Goal: Obtain resource: Download file/media

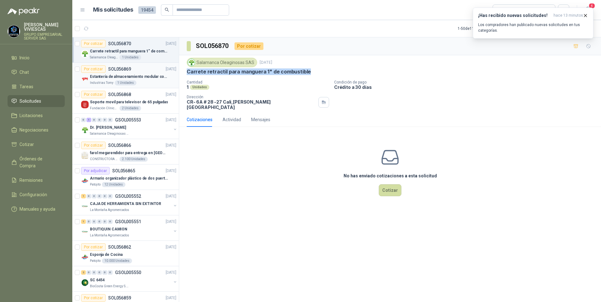
click at [118, 78] on p "Estantería de almacenamiento modular con organizadores abiertos" at bounding box center [129, 77] width 78 height 6
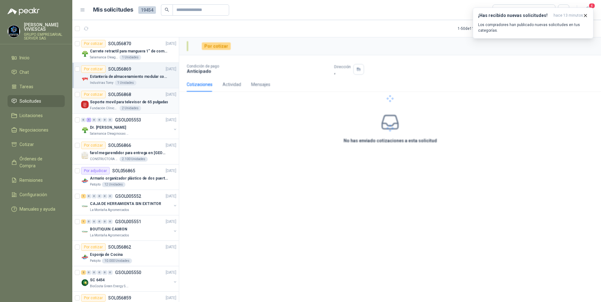
click at [115, 106] on p "Fundación Clínica Shaio" at bounding box center [104, 108] width 28 height 5
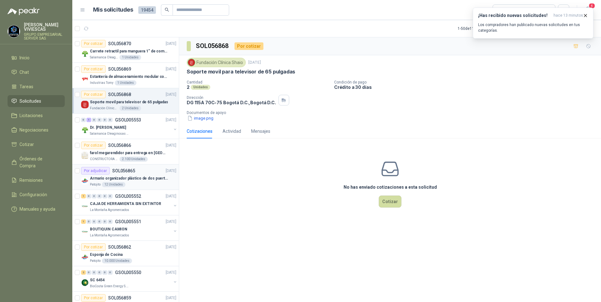
click at [110, 178] on p "Armario organizador plástico de dos puertas de acuerdo a la imagen adjunta" at bounding box center [129, 179] width 78 height 6
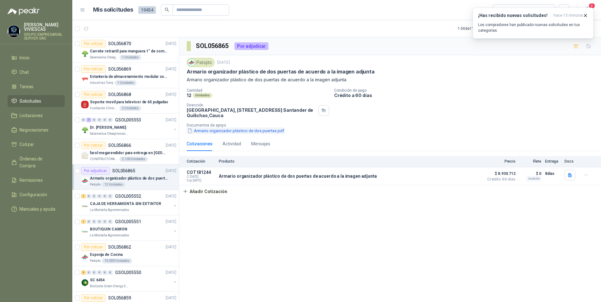
click at [226, 133] on button "Armario organizador plástico de dos puertas.pdf" at bounding box center [236, 131] width 98 height 7
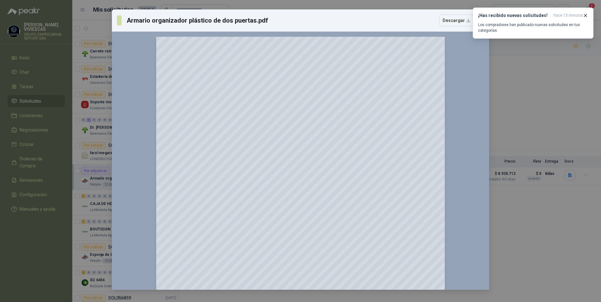
click at [545, 228] on div "Armario organizador plástico de dos puertas.pdf Descargar 150 %" at bounding box center [300, 151] width 601 height 302
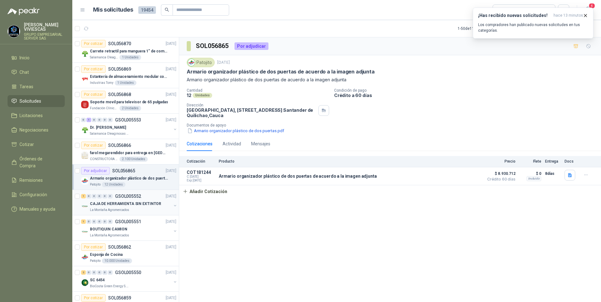
click at [107, 203] on p "CAJA DE HERRAMIENTA SIN EXTINTOR" at bounding box center [125, 204] width 71 height 6
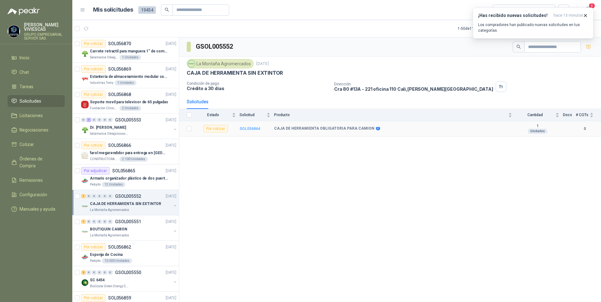
click at [253, 128] on b "SOL056864" at bounding box center [249, 129] width 21 height 4
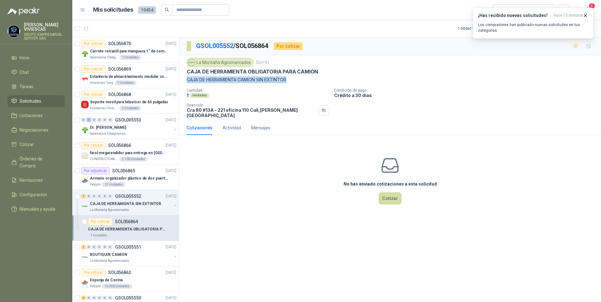
drag, startPoint x: 185, startPoint y: 79, endPoint x: 292, endPoint y: 83, distance: 107.2
click at [292, 83] on div "La Montaña Agromercados [DATE] CAJA DE HERRAMIENTA OBLIGATORIA PARA CAMION CAJA…" at bounding box center [389, 87] width 421 height 65
drag, startPoint x: 292, startPoint y: 83, endPoint x: 277, endPoint y: 80, distance: 15.6
copy p "CAJA DE HERRAMIENTA CAMION SIN EXTINTOR"
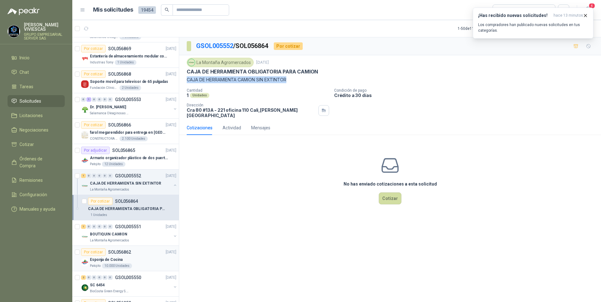
scroll to position [31, 0]
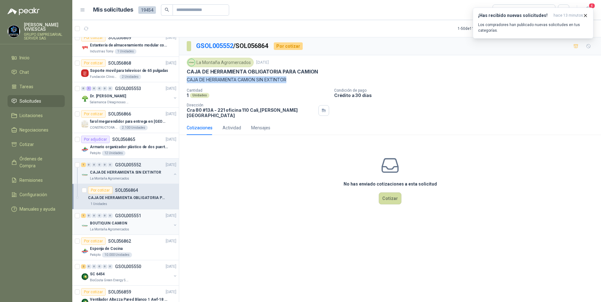
click at [106, 224] on p "BOUTIQUIN CAMION" at bounding box center [108, 223] width 37 height 6
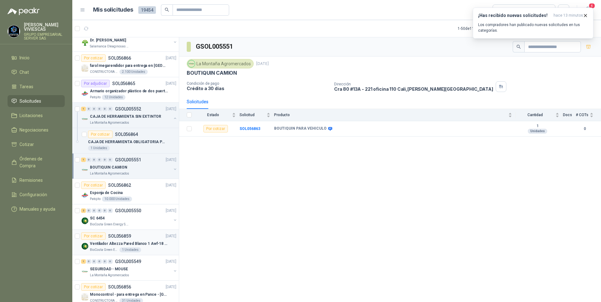
scroll to position [94, 0]
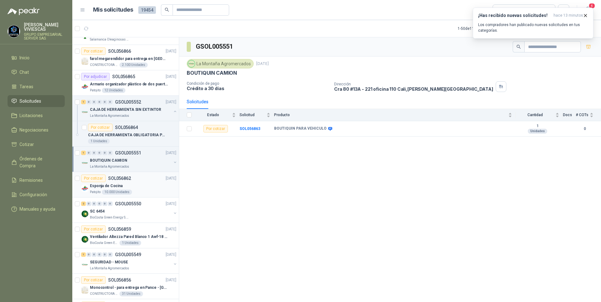
click at [97, 185] on p "Esponja de Cocina" at bounding box center [106, 186] width 33 height 6
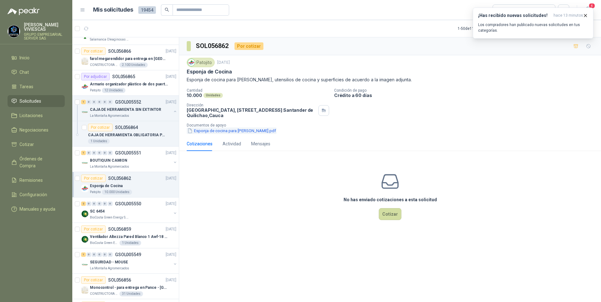
click at [221, 130] on button "Esponja de cocina para [PERSON_NAME].pdf" at bounding box center [232, 131] width 90 height 7
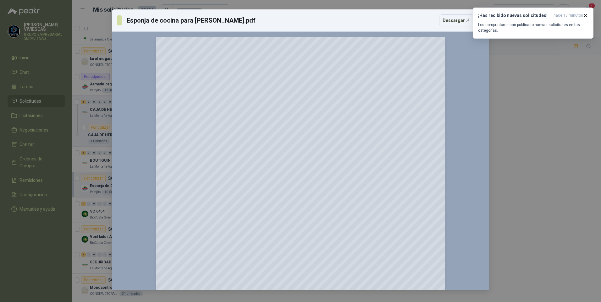
drag, startPoint x: 526, startPoint y: 244, endPoint x: 524, endPoint y: 259, distance: 15.5
click at [524, 259] on div "Esponja de cocina para [PERSON_NAME].pdf Descargar 150 %" at bounding box center [300, 151] width 601 height 302
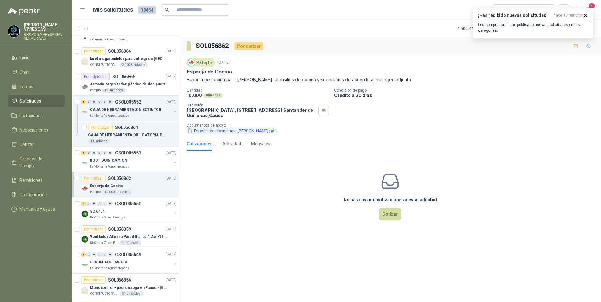
click at [219, 131] on button "Esponja de cocina para [PERSON_NAME].pdf" at bounding box center [232, 131] width 90 height 7
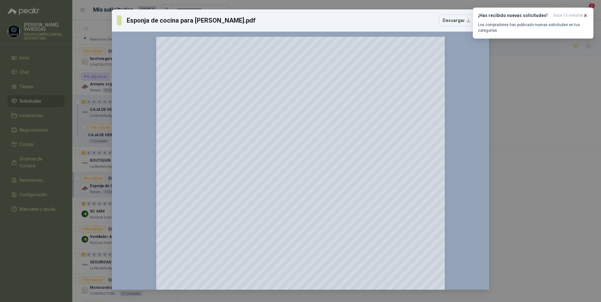
click at [490, 174] on div "Esponja de cocina para [PERSON_NAME].pdf Descargar 150 %" at bounding box center [300, 151] width 601 height 302
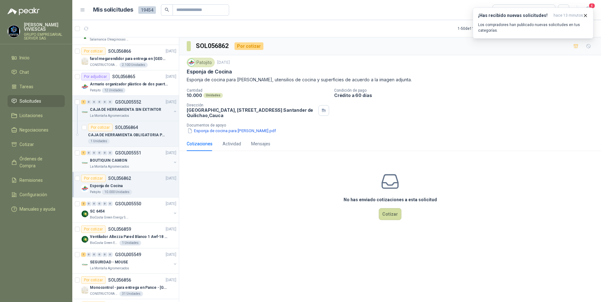
click at [107, 164] on p "La Montaña Agromercados" at bounding box center [109, 166] width 39 height 5
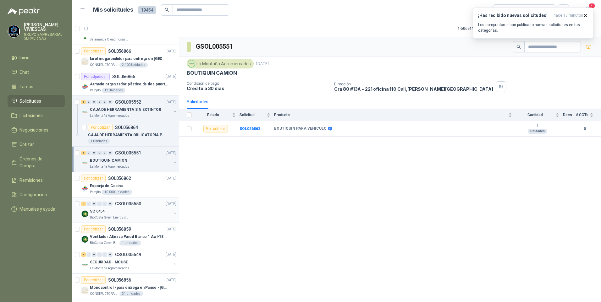
click at [97, 210] on p "SC 6454" at bounding box center [97, 212] width 15 height 6
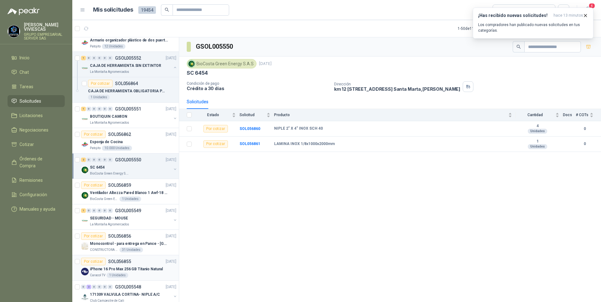
scroll to position [157, 0]
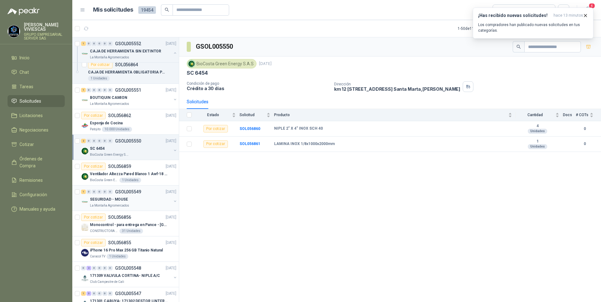
click at [105, 195] on div "1 0 0 0 0 0 GSOL005549 [DATE]" at bounding box center [129, 192] width 96 height 8
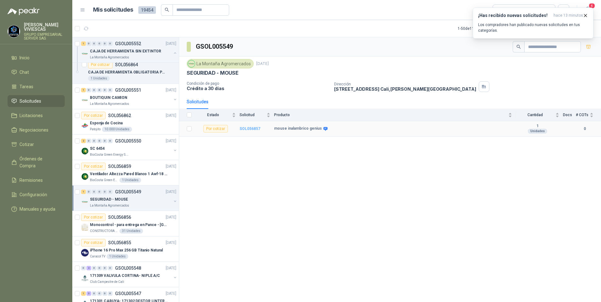
click at [247, 131] on b "SOL056857" at bounding box center [249, 129] width 21 height 4
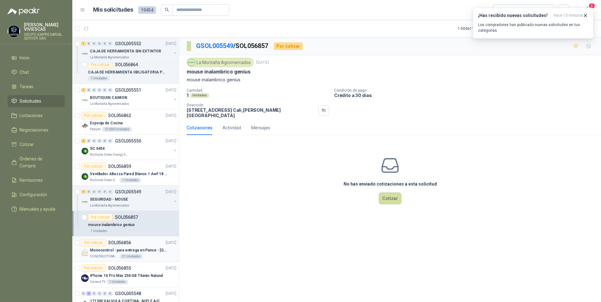
click at [103, 250] on p "Monocontrol - para entrega en Pance - [GEOGRAPHIC_DATA]" at bounding box center [129, 250] width 78 height 6
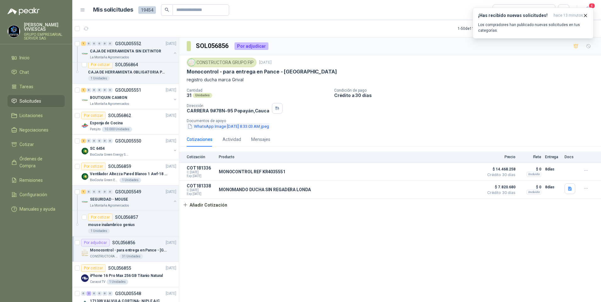
click at [227, 128] on button "WhatsApp Image [DATE] 8.33.03 AM.jpeg" at bounding box center [228, 126] width 83 height 7
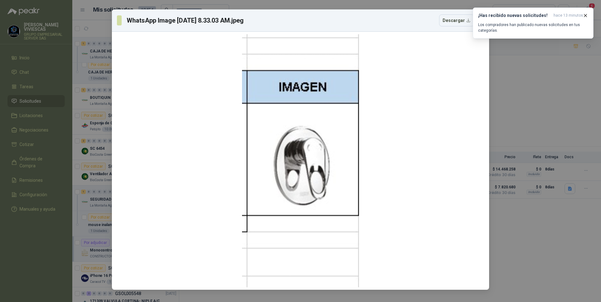
drag, startPoint x: 564, startPoint y: 247, endPoint x: 516, endPoint y: 242, distance: 48.1
click at [563, 247] on div "WhatsApp Image [DATE] 8.33.03 AM.jpeg Descargar" at bounding box center [300, 151] width 601 height 302
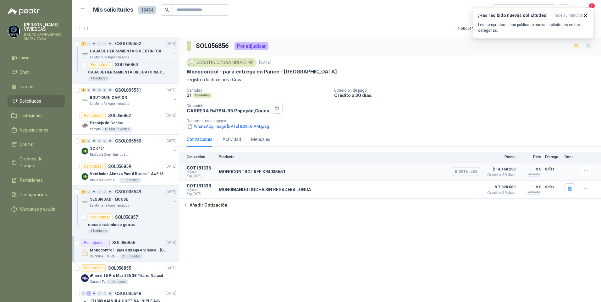
click at [469, 173] on button "Detalles" at bounding box center [465, 171] width 30 height 8
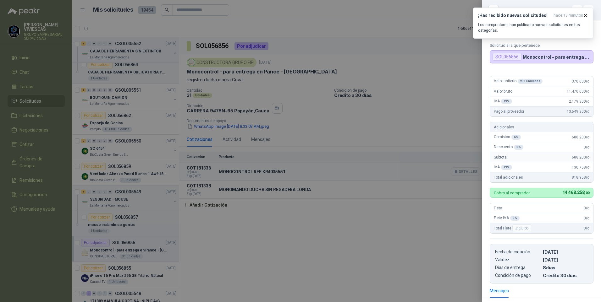
scroll to position [90, 0]
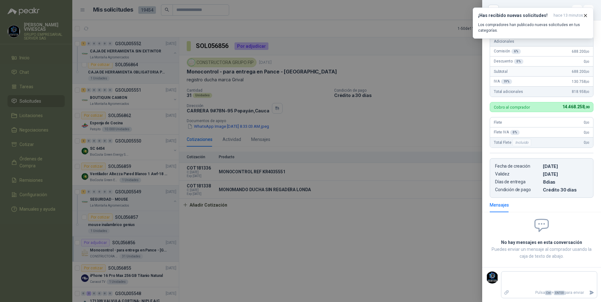
click at [376, 251] on div at bounding box center [300, 151] width 601 height 302
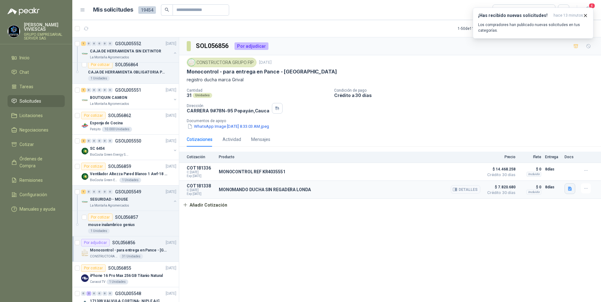
click at [569, 191] on icon "button" at bounding box center [570, 189] width 4 height 4
click at [508, 173] on button "MONOMANDO DUCHA SIN REGADERA [GEOGRAPHIC_DATA]pdf" at bounding box center [508, 175] width 126 height 7
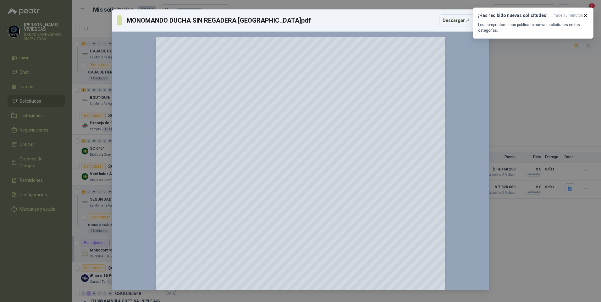
click at [538, 261] on div "MONOMANDO DUCHA SIN REGADERA [GEOGRAPHIC_DATA]pdf Descargar 150 %" at bounding box center [300, 151] width 601 height 302
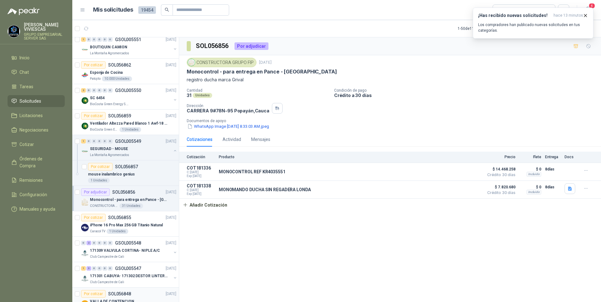
scroll to position [251, 0]
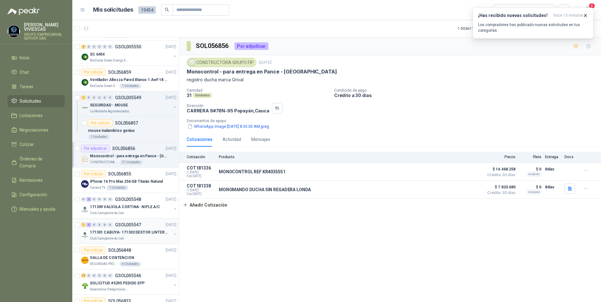
click at [104, 231] on p "171301 CABUYA- 171302 DESTOR LINTER- 171305 PINZA" at bounding box center [129, 233] width 78 height 6
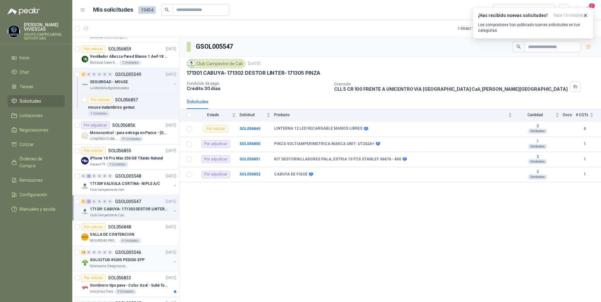
scroll to position [283, 0]
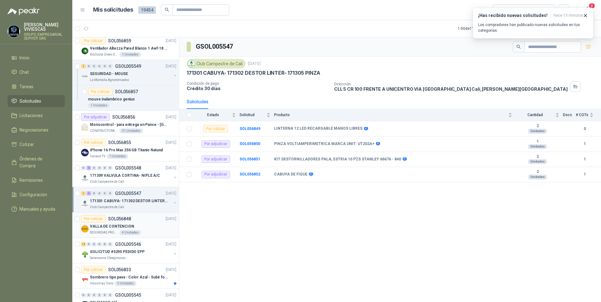
click at [108, 226] on p "VALLA DE CONTENCION" at bounding box center [112, 227] width 44 height 6
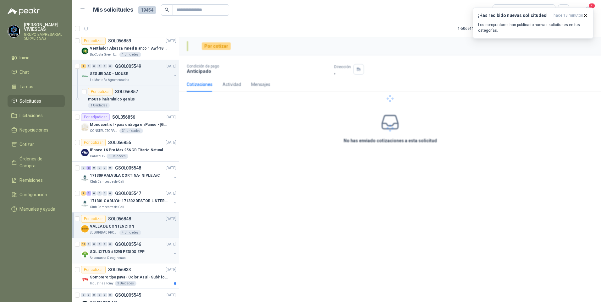
click at [108, 251] on p "SOLICITUD #5295 PEDIDO EPP" at bounding box center [117, 252] width 55 height 6
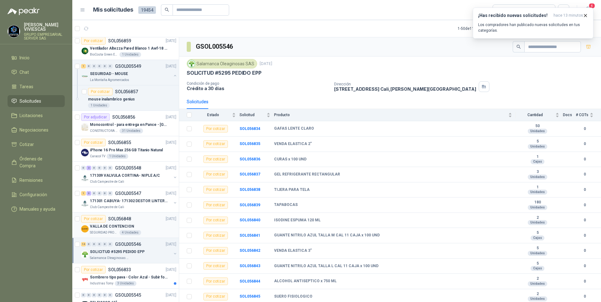
click at [99, 227] on p "VALLA DE CONTENCION" at bounding box center [112, 227] width 44 height 6
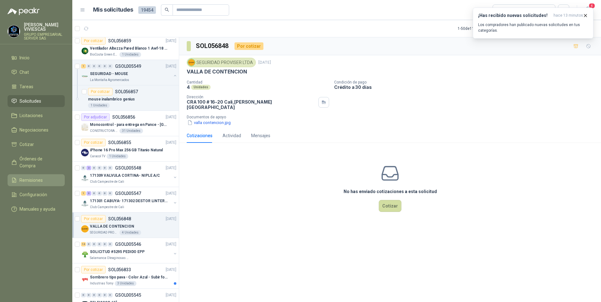
click at [26, 174] on link "Remisiones" at bounding box center [36, 180] width 57 height 12
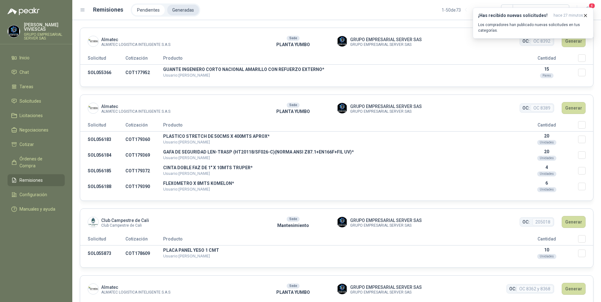
click at [178, 13] on li "Generadas" at bounding box center [183, 10] width 32 height 11
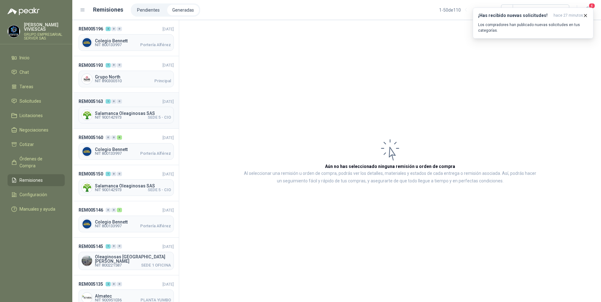
click at [104, 117] on span "NIT 900142973" at bounding box center [108, 118] width 27 height 4
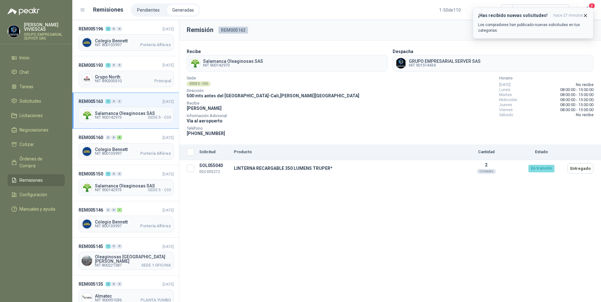
click at [585, 19] on button "¡Has recibido nuevas solicitudes! hace 27 minutos Los compradores han publicado…" at bounding box center [532, 23] width 121 height 31
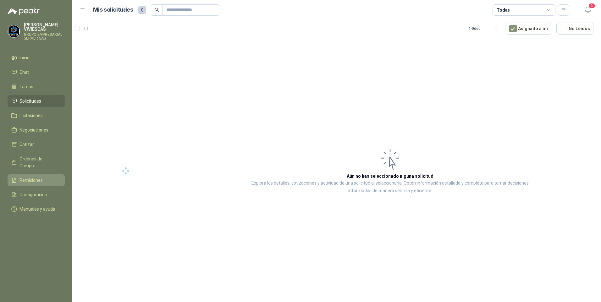
click at [24, 177] on span "Remisiones" at bounding box center [30, 180] width 23 height 7
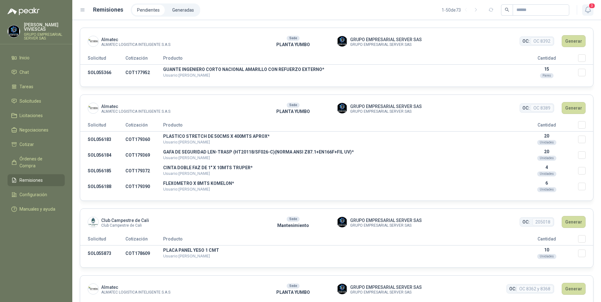
click at [586, 13] on icon "button" at bounding box center [588, 10] width 8 height 8
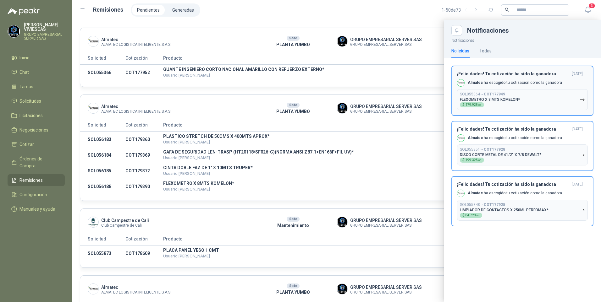
click at [578, 103] on button "SOL055364 → COT177949 FLEXOMETRO X 8 MTS KOMELON* $ 179.928 ,00" at bounding box center [522, 99] width 131 height 21
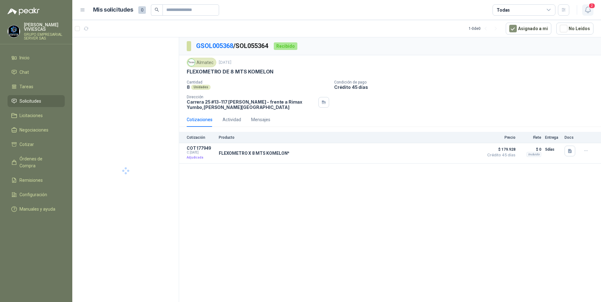
click at [584, 6] on button "2" at bounding box center [587, 9] width 11 height 11
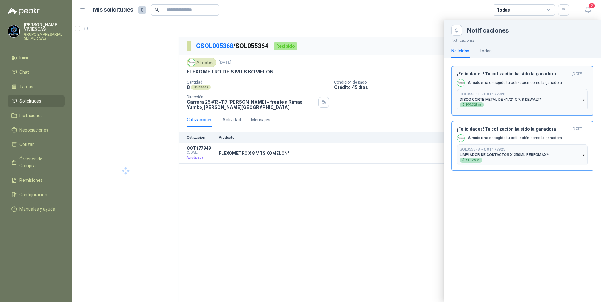
click at [579, 97] on button "SOL055351 → COT177928 DISCO CORTE METAL DE 41/2" X 7/8 DEWALT* $ 199.325 ,00" at bounding box center [522, 99] width 131 height 21
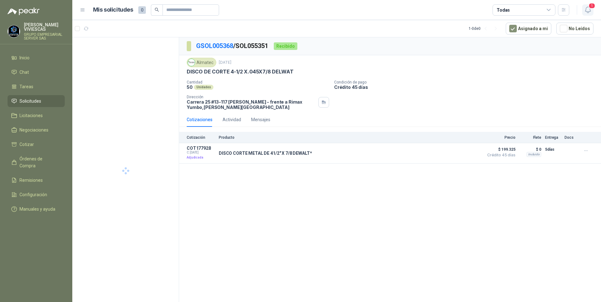
click at [587, 10] on icon "button" at bounding box center [588, 10] width 8 height 8
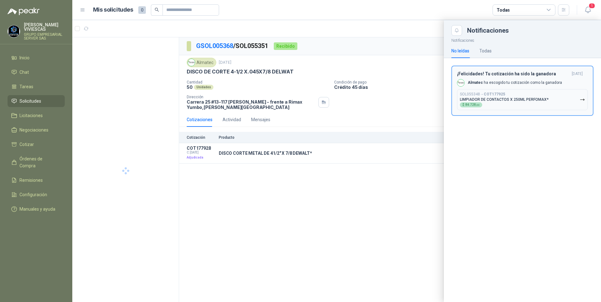
drag, startPoint x: 582, startPoint y: 101, endPoint x: 584, endPoint y: 98, distance: 3.4
click at [582, 102] on icon "button" at bounding box center [581, 99] width 5 height 5
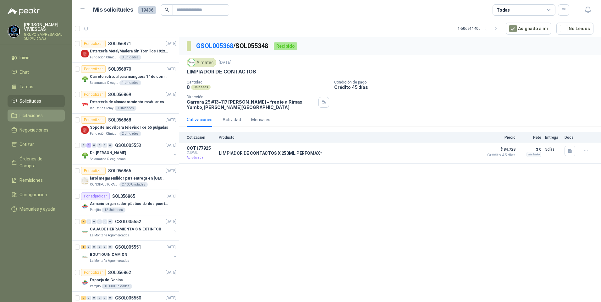
click at [40, 116] on span "Licitaciones" at bounding box center [30, 115] width 23 height 7
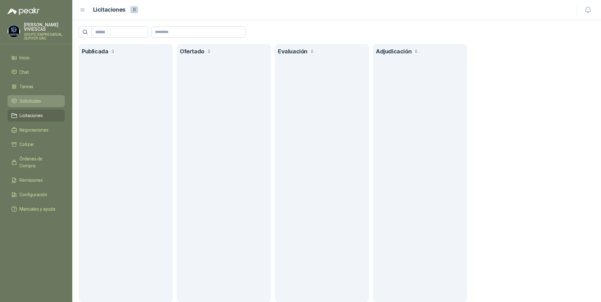
click at [23, 100] on span "Solicitudes" at bounding box center [30, 101] width 22 height 7
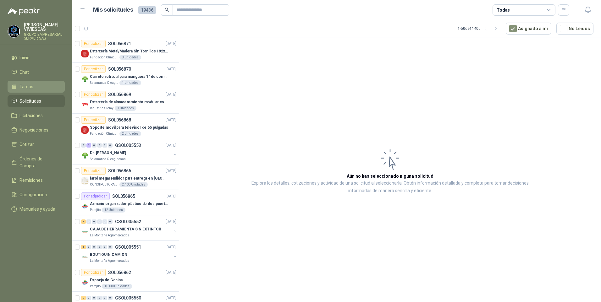
click at [28, 85] on span "Tareas" at bounding box center [26, 86] width 14 height 7
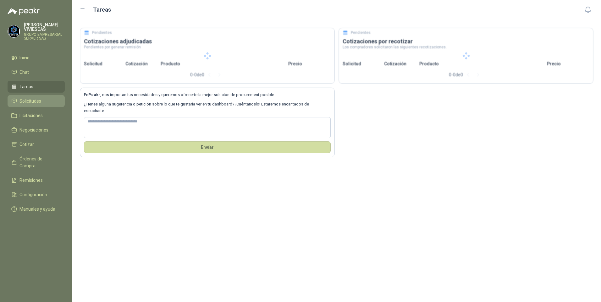
click at [30, 101] on span "Solicitudes" at bounding box center [30, 101] width 22 height 7
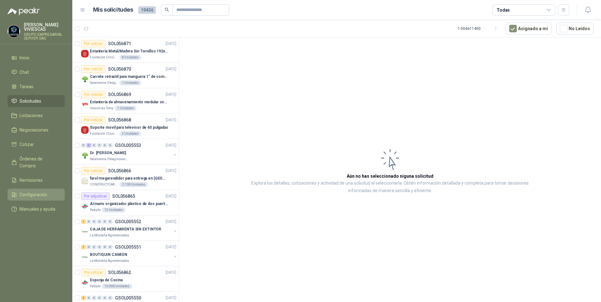
click at [38, 191] on span "Configuración" at bounding box center [33, 194] width 28 height 7
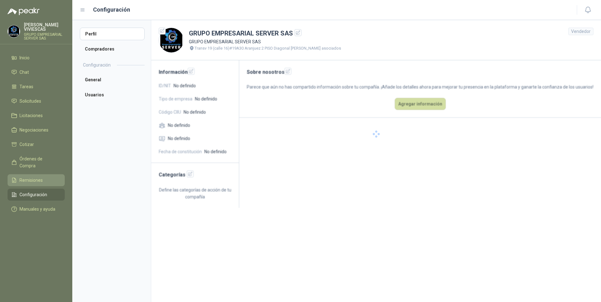
click at [34, 177] on span "Remisiones" at bounding box center [30, 180] width 23 height 7
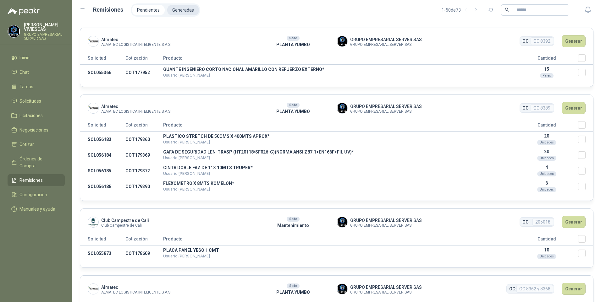
click at [187, 11] on li "Generadas" at bounding box center [183, 10] width 32 height 11
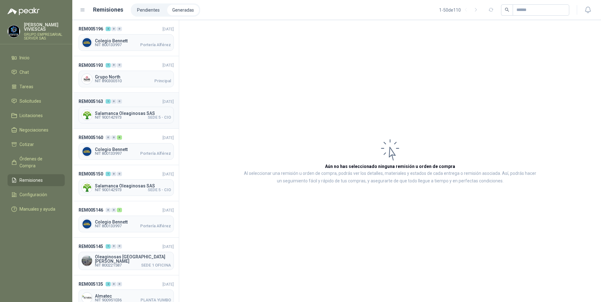
click at [103, 118] on span "NIT 900142973" at bounding box center [108, 118] width 27 height 4
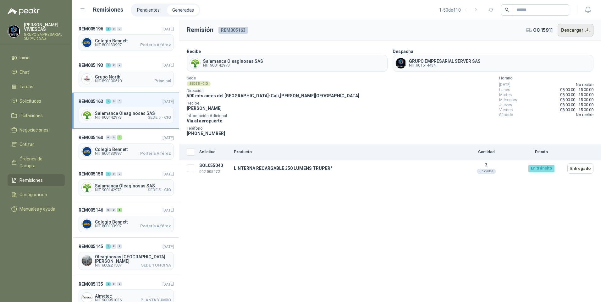
click at [579, 30] on button "Descargar" at bounding box center [575, 30] width 36 height 13
click at [117, 82] on span "NIT 890300510" at bounding box center [108, 81] width 27 height 4
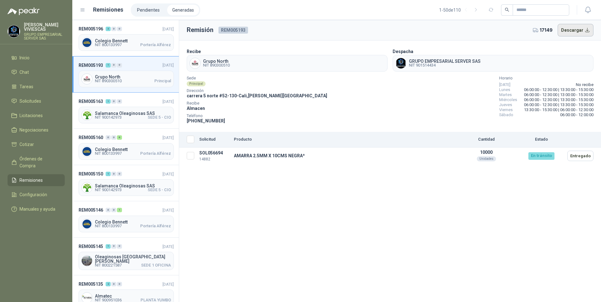
click at [567, 25] on button "Descargar" at bounding box center [575, 30] width 36 height 13
